Goal: Task Accomplishment & Management: Complete application form

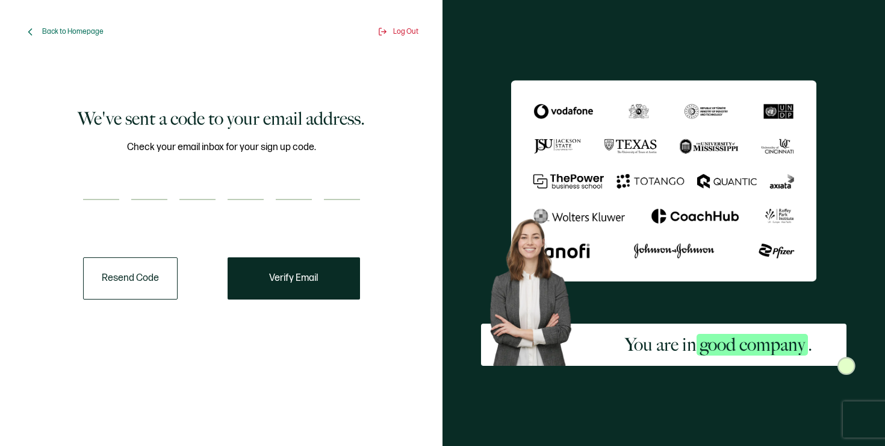
click at [95, 196] on input "number" at bounding box center [101, 188] width 36 height 24
paste input "8"
type input "8"
type input "0"
type input "7"
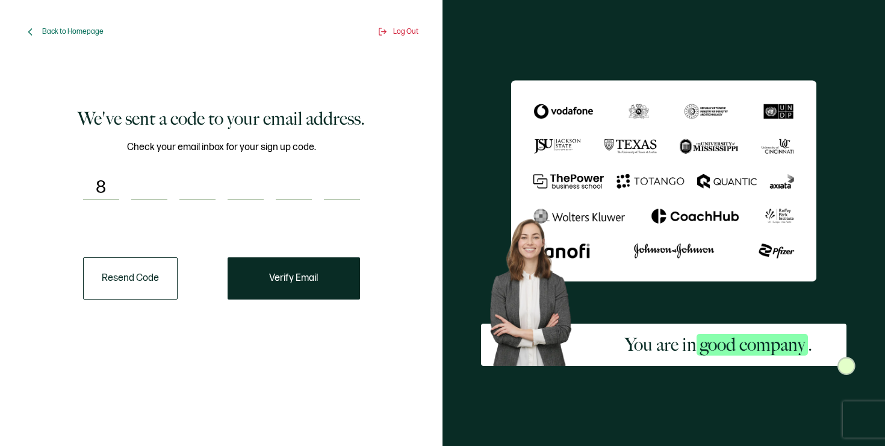
type input "3"
type input "0"
type input "4"
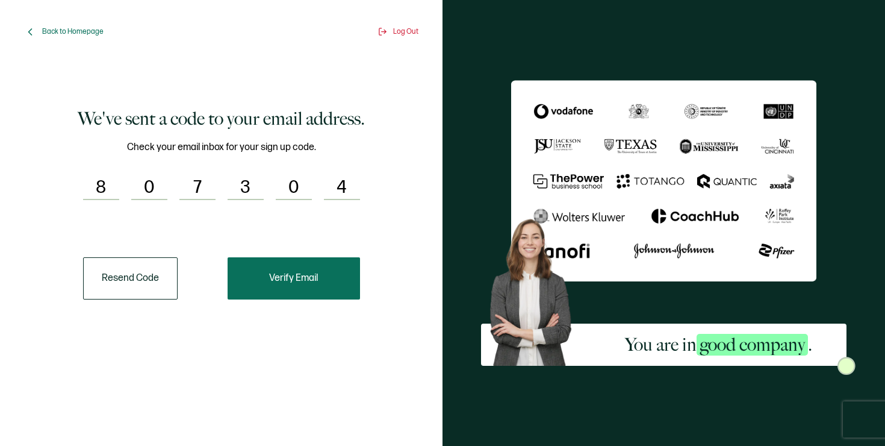
click at [340, 279] on button "Verify Email" at bounding box center [294, 278] width 132 height 42
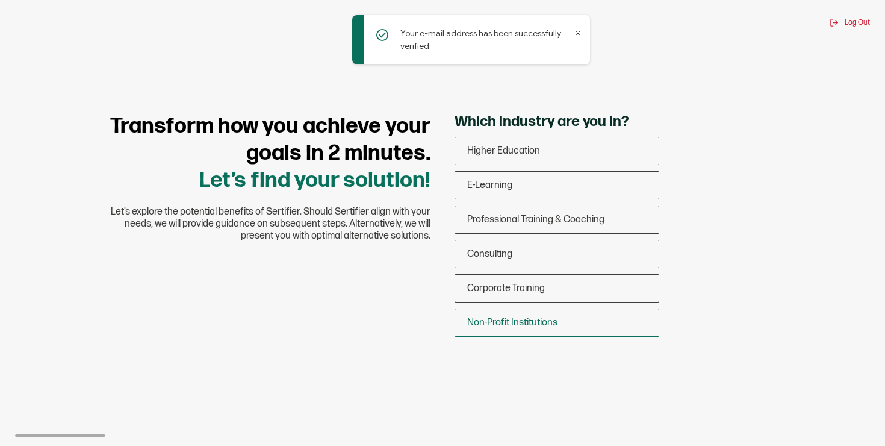
click at [537, 323] on span "Non-Profit Institutions" at bounding box center [512, 322] width 90 height 11
click at [0, 0] on input "Non-Profit Institutions" at bounding box center [0, 0] width 0 height 0
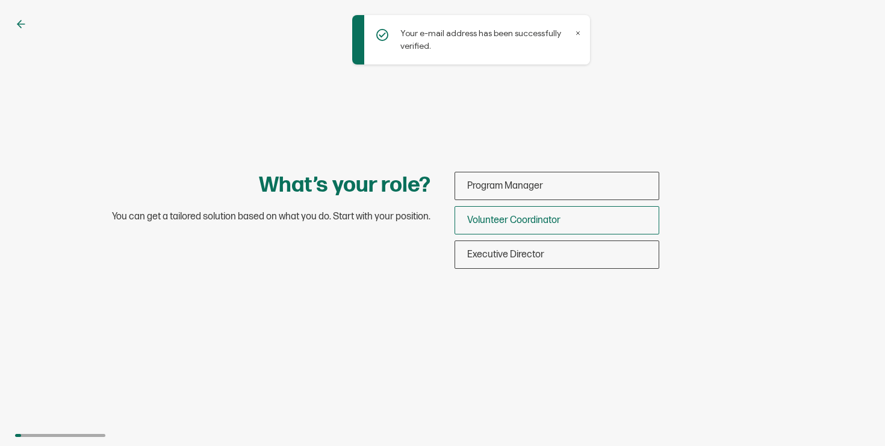
click at [569, 216] on div "Volunteer Coordinator" at bounding box center [557, 220] width 204 height 28
click at [0, 0] on input "Volunteer Coordinator" at bounding box center [0, 0] width 0 height 0
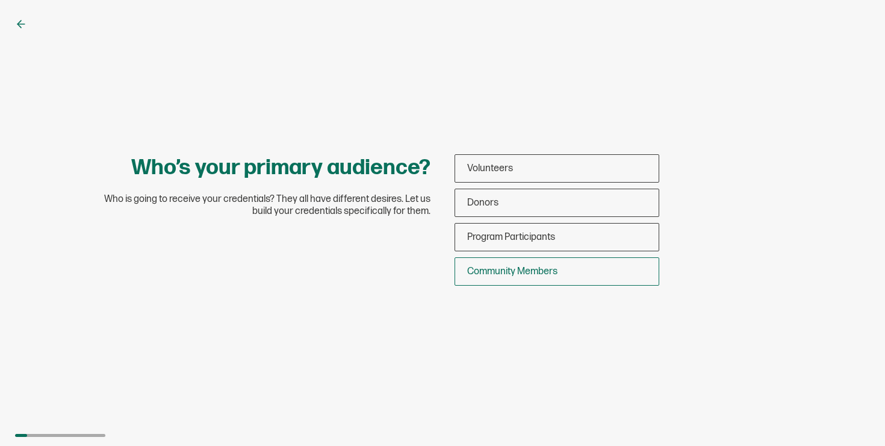
click at [552, 270] on span "Community Members" at bounding box center [512, 271] width 90 height 11
click at [0, 0] on input "Community Members" at bounding box center [0, 0] width 0 height 0
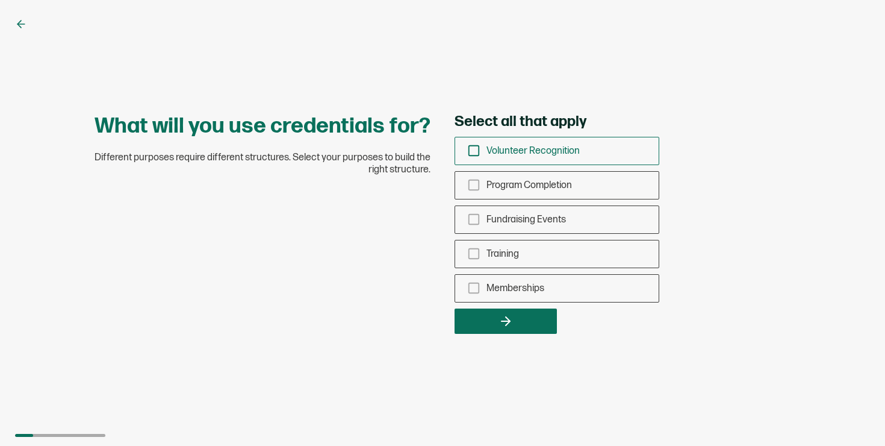
click at [527, 160] on div "Volunteer Recognition" at bounding box center [557, 151] width 204 height 28
click at [0, 0] on input "Volunteer Recognition" at bounding box center [0, 0] width 0 height 0
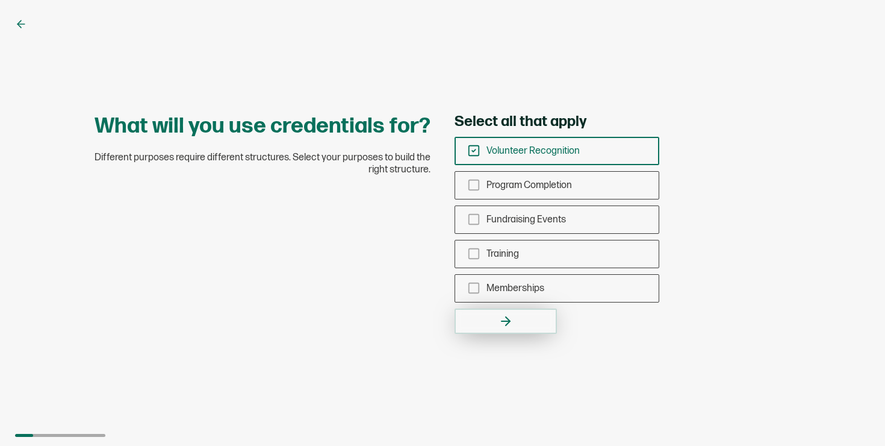
click at [528, 326] on button "button" at bounding box center [506, 320] width 102 height 25
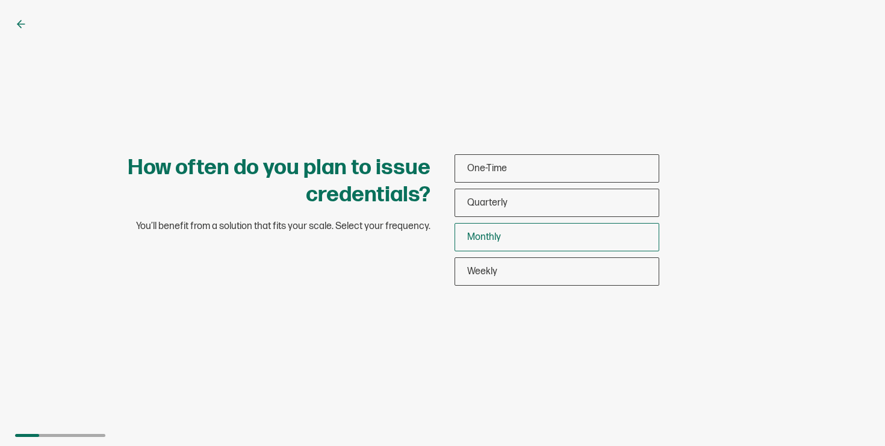
click at [511, 234] on div "Monthly" at bounding box center [557, 237] width 204 height 28
click at [0, 0] on input "Monthly" at bounding box center [0, 0] width 0 height 0
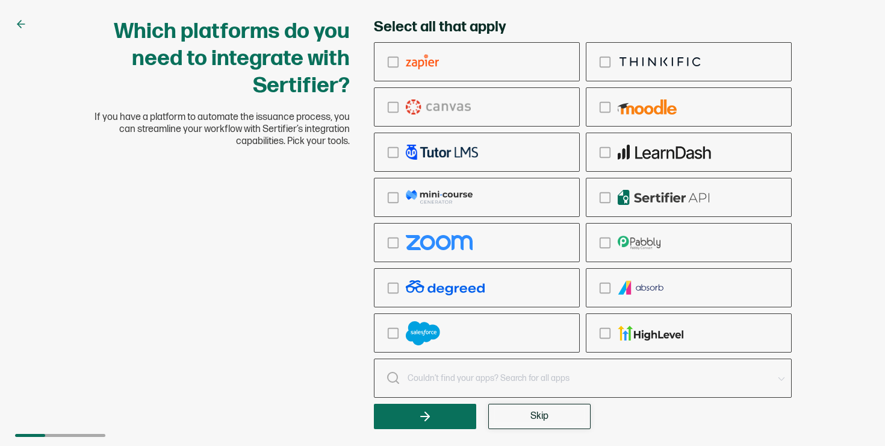
click at [555, 418] on button "Skip" at bounding box center [539, 415] width 102 height 25
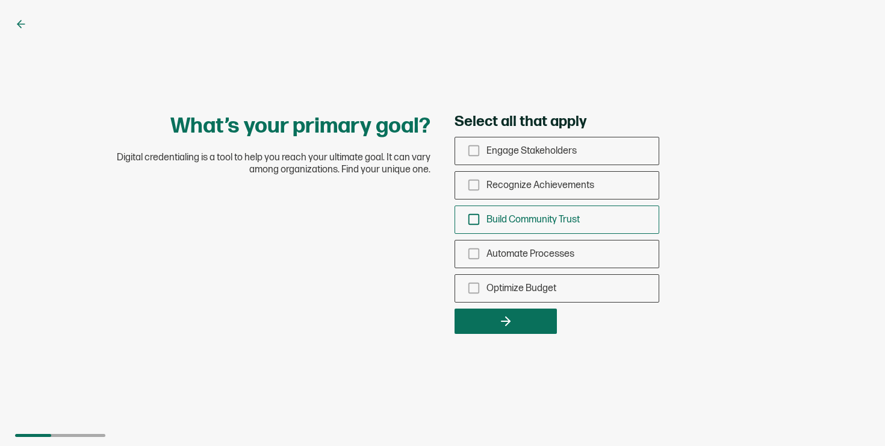
click at [482, 225] on div "Build Community Trust" at bounding box center [557, 219] width 204 height 28
click at [0, 0] on input "Build Community Trust" at bounding box center [0, 0] width 0 height 0
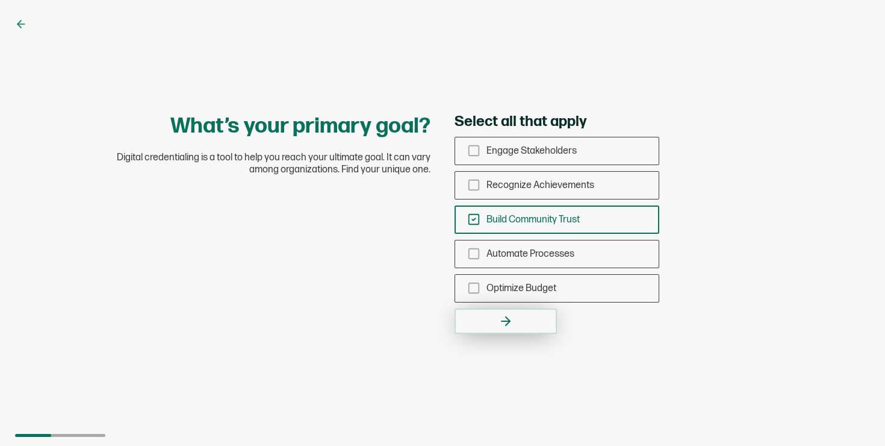
click at [514, 310] on button "button" at bounding box center [506, 320] width 102 height 25
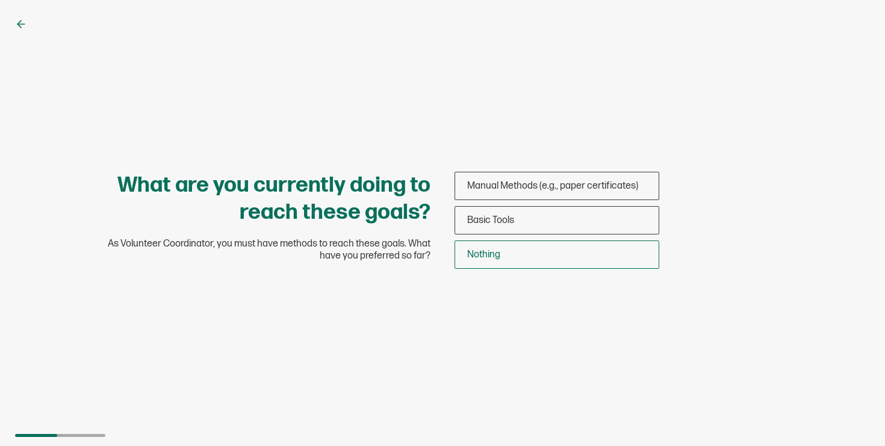
click at [509, 250] on div "Nothing" at bounding box center [557, 254] width 204 height 28
click at [0, 0] on input "Nothing" at bounding box center [0, 0] width 0 height 0
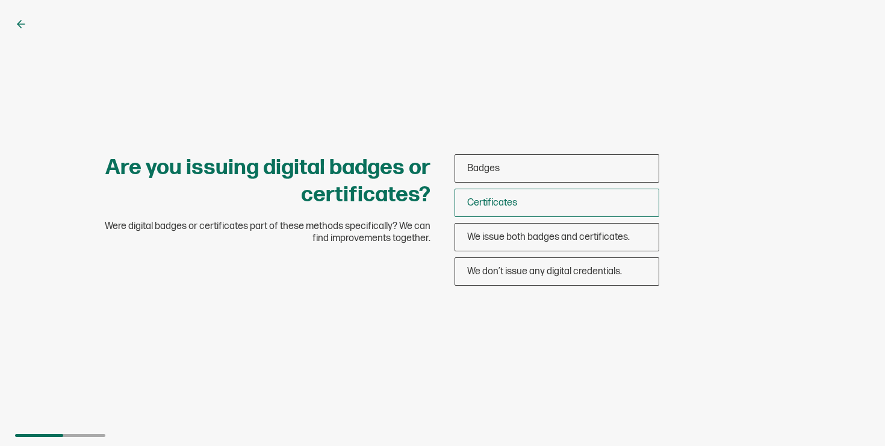
click at [509, 198] on span "Certificates" at bounding box center [492, 202] width 50 height 11
click at [0, 0] on input "Certificates" at bounding box center [0, 0] width 0 height 0
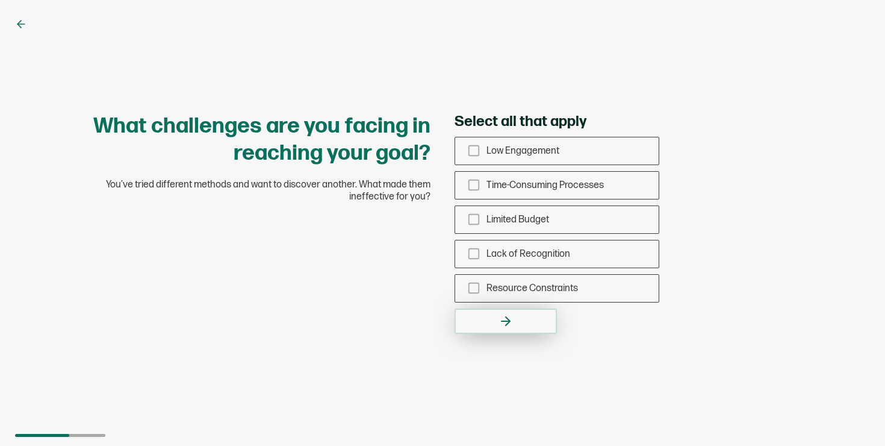
click at [507, 309] on button "button" at bounding box center [506, 320] width 102 height 25
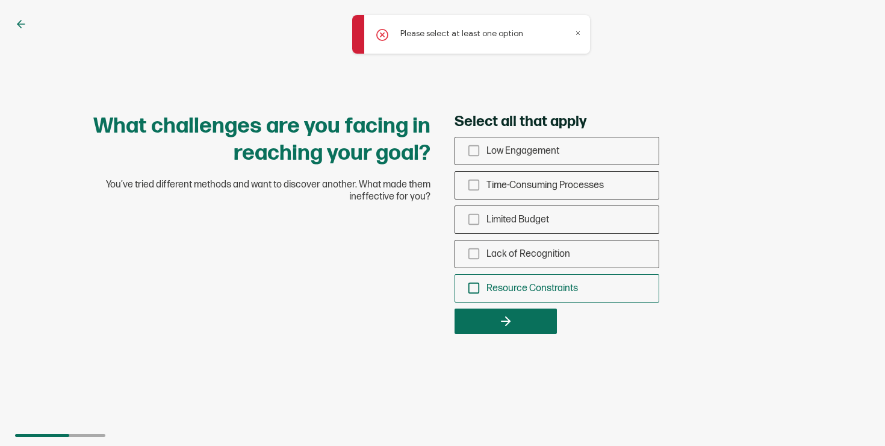
click at [518, 276] on div "Resource Constraints" at bounding box center [557, 288] width 204 height 28
click at [0, 0] on input "Resource Constraints" at bounding box center [0, 0] width 0 height 0
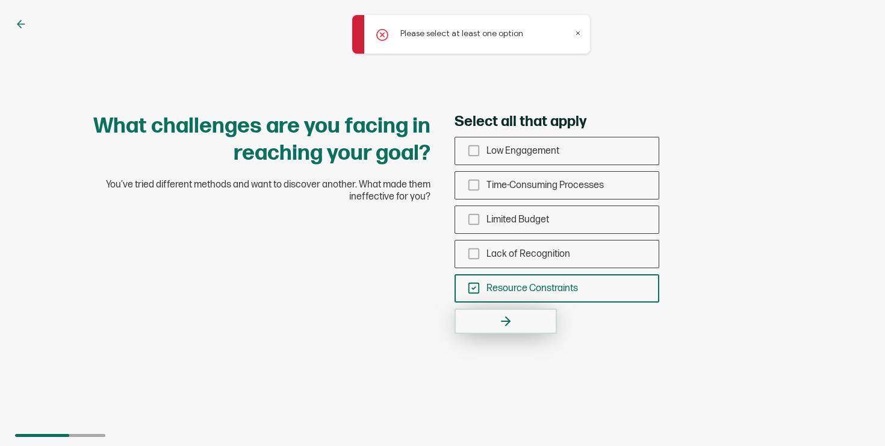
click at [522, 329] on button "button" at bounding box center [506, 320] width 102 height 25
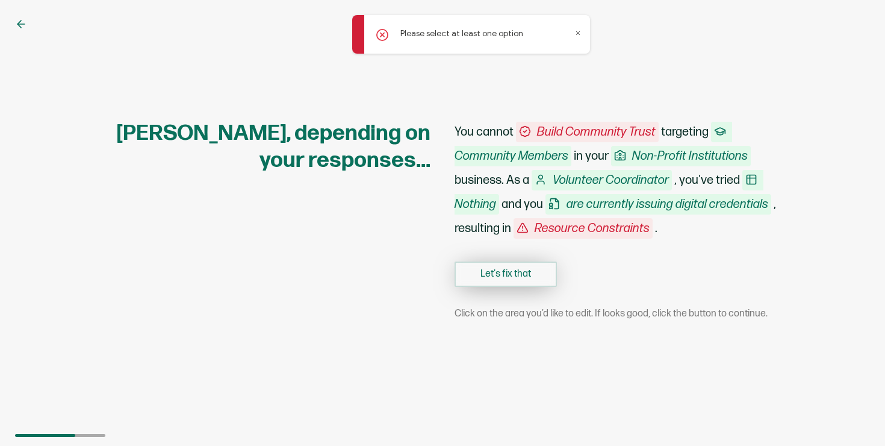
click at [521, 272] on button "Let's fix that" at bounding box center [506, 273] width 102 height 25
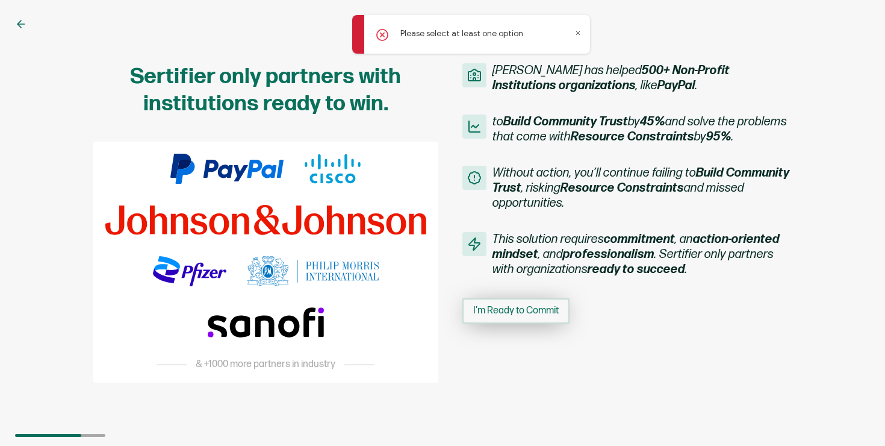
click at [527, 315] on span "I'm Ready to Commit" at bounding box center [516, 311] width 86 height 10
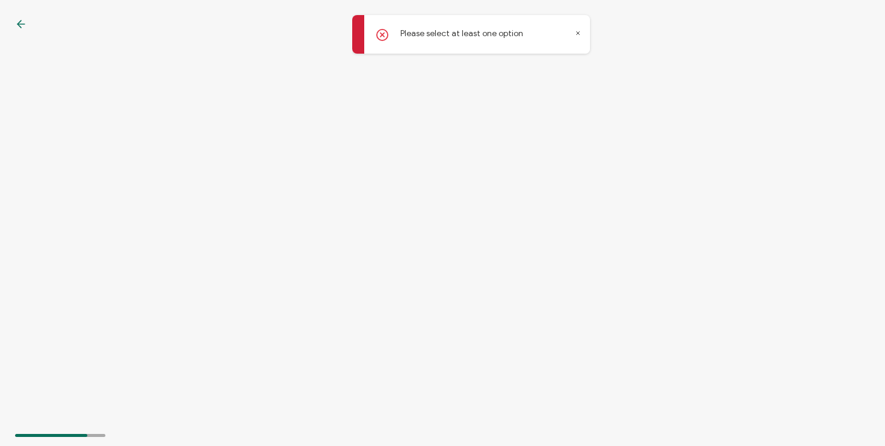
click at [580, 28] on div "Please select at least one option" at bounding box center [471, 34] width 238 height 39
